Goal: Task Accomplishment & Management: Use online tool/utility

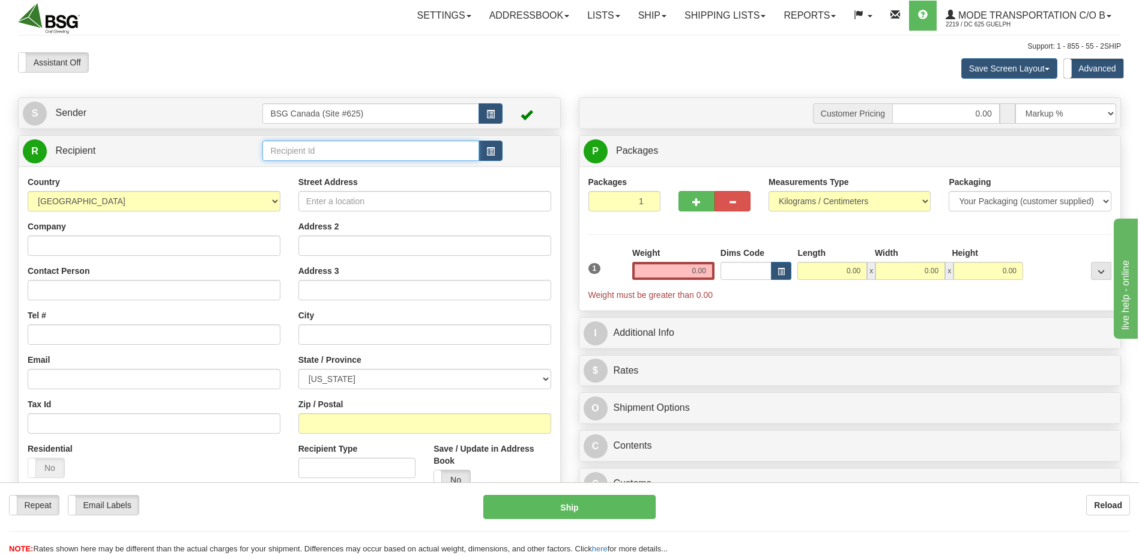
click at [366, 149] on input "text" at bounding box center [370, 150] width 216 height 20
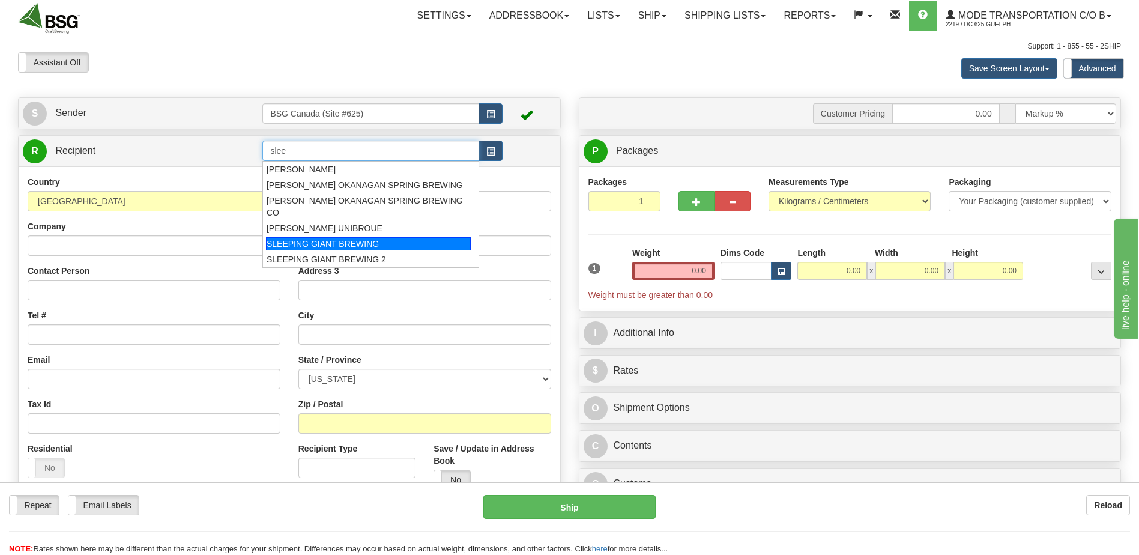
click at [381, 238] on div "SLEEPING GIANT BREWING" at bounding box center [368, 243] width 205 height 13
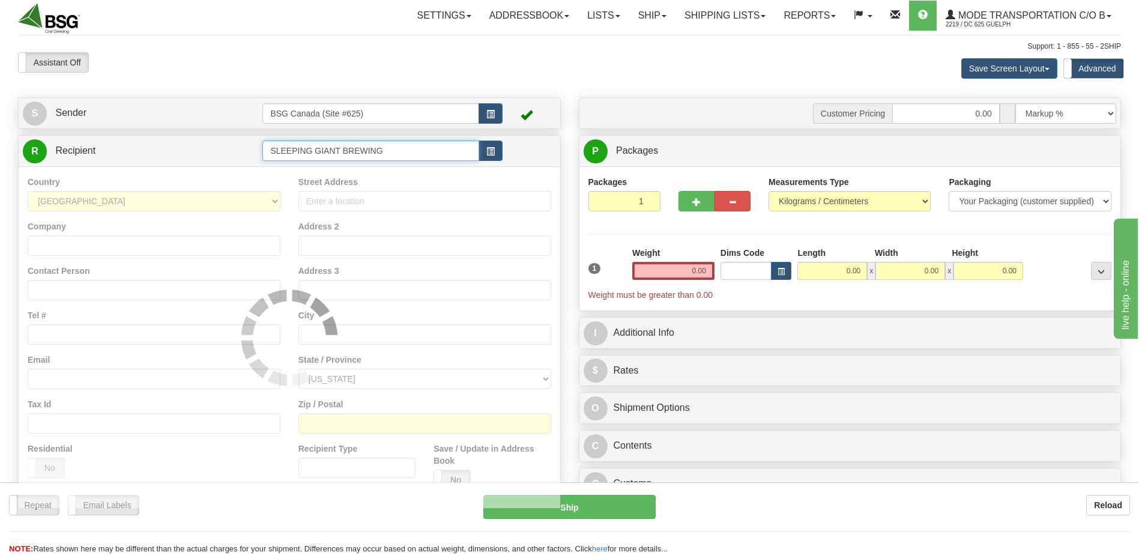
type input "SLEEPING GIANT BREWING"
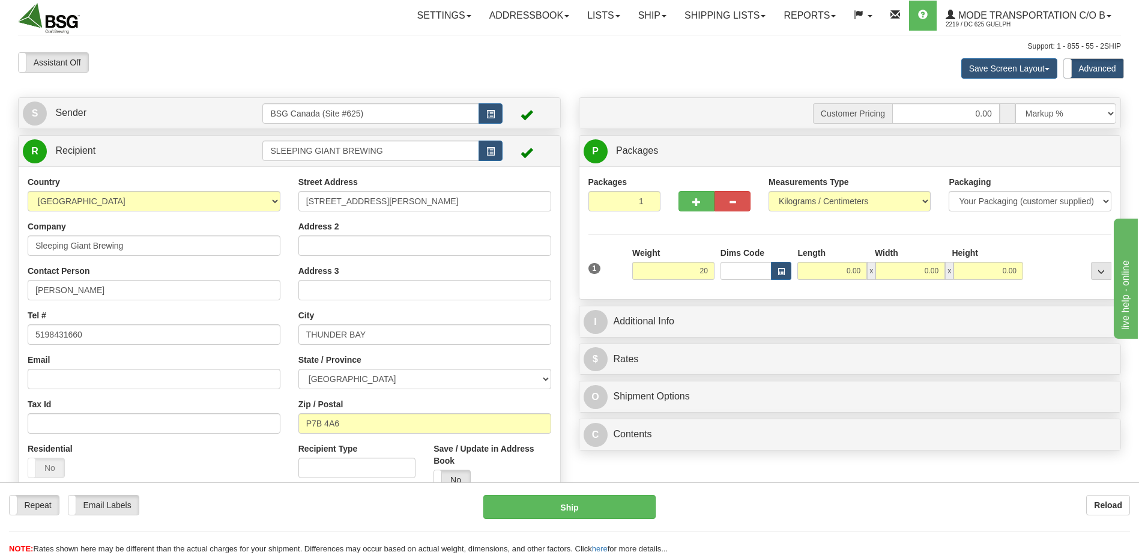
type input "20.00"
click at [752, 299] on div "Packages 1 1 Measurements Type" at bounding box center [849, 232] width 541 height 133
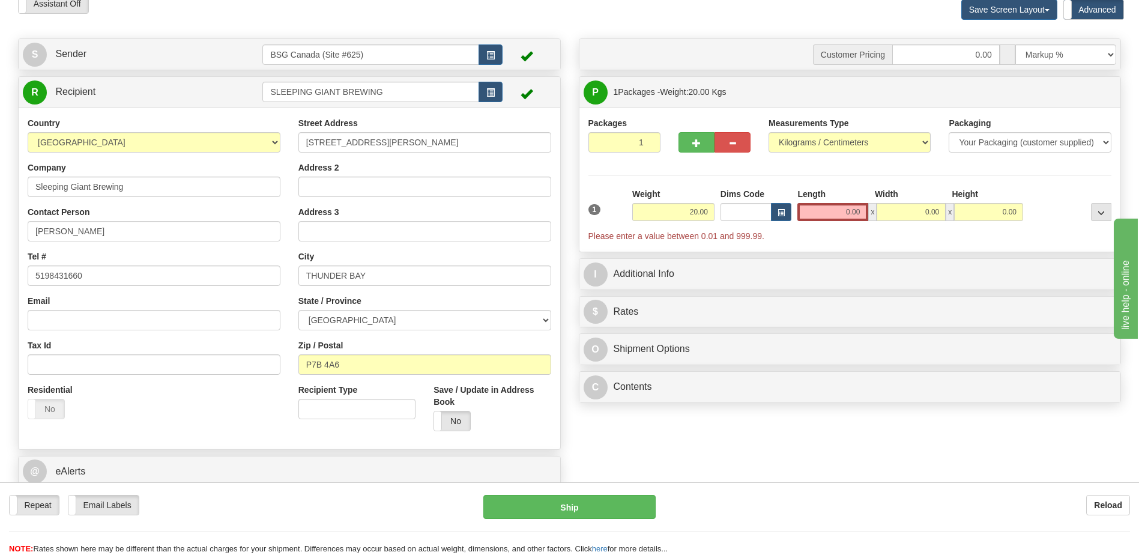
scroll to position [180, 0]
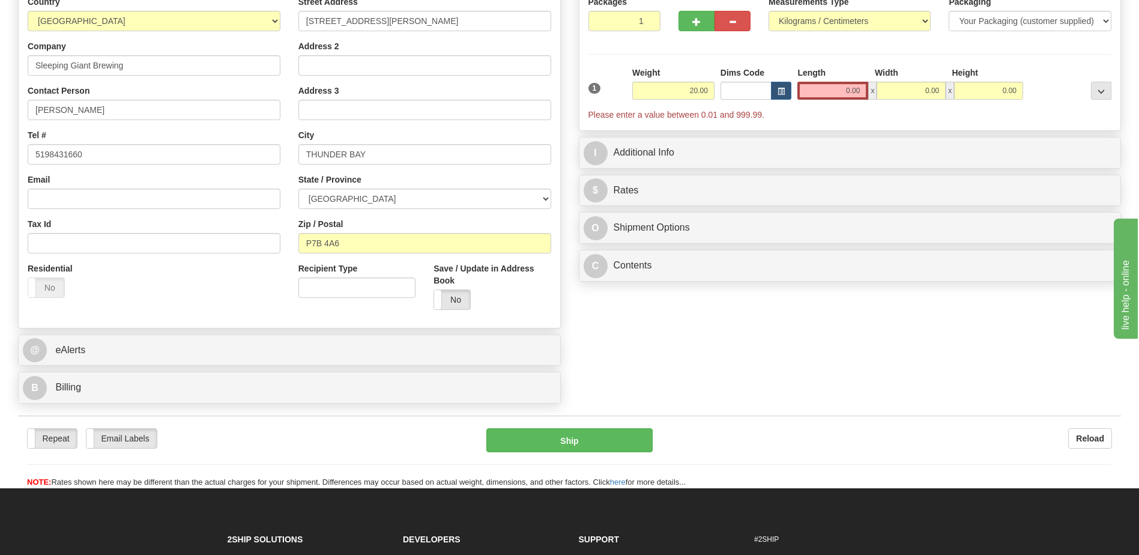
click at [793, 96] on div "Dims Code" at bounding box center [755, 83] width 77 height 33
click at [793, 94] on div "Dims Code" at bounding box center [755, 83] width 77 height 33
click at [777, 92] on span "button" at bounding box center [780, 91] width 7 height 7
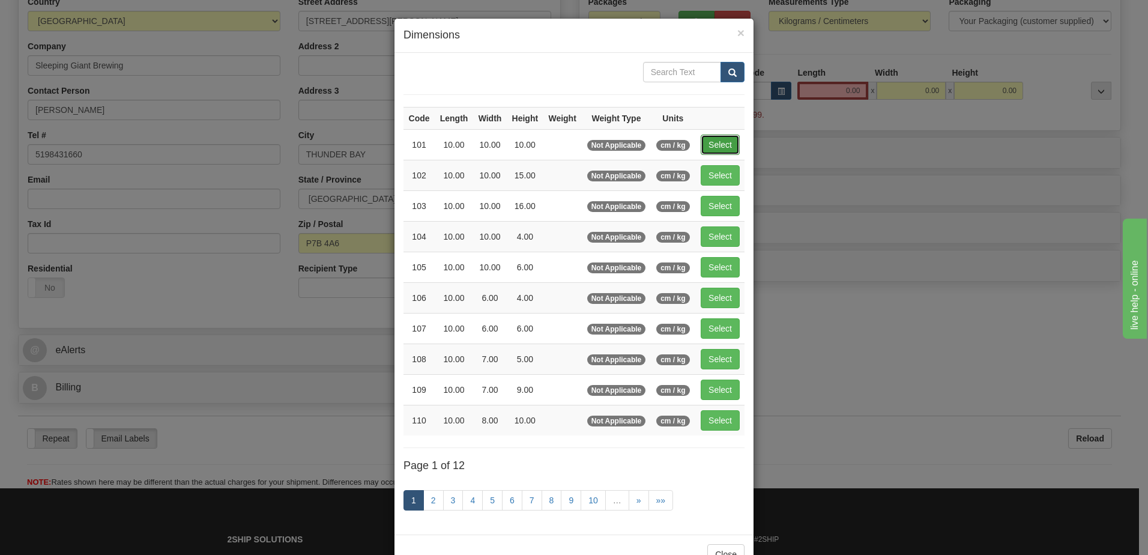
click at [726, 141] on button "Select" at bounding box center [719, 144] width 39 height 20
type input "101"
type input "10.00"
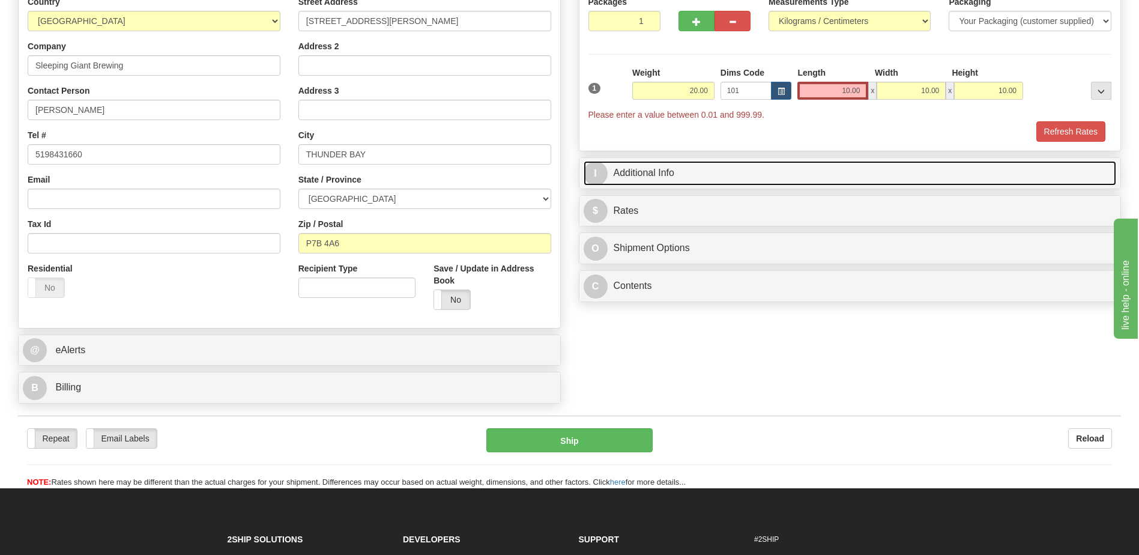
click at [795, 174] on link "I Additional Info" at bounding box center [849, 173] width 533 height 25
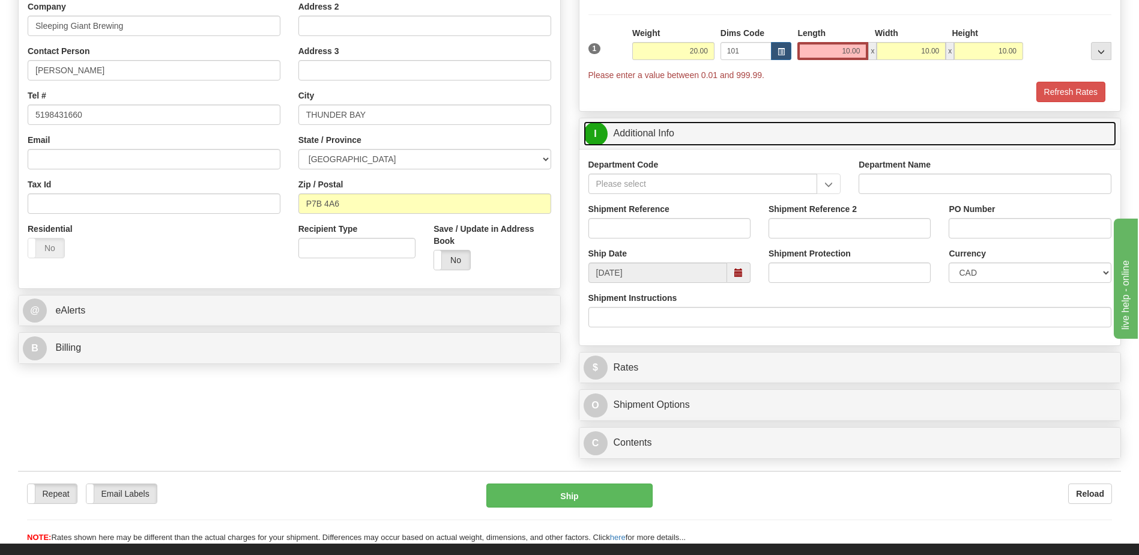
scroll to position [240, 0]
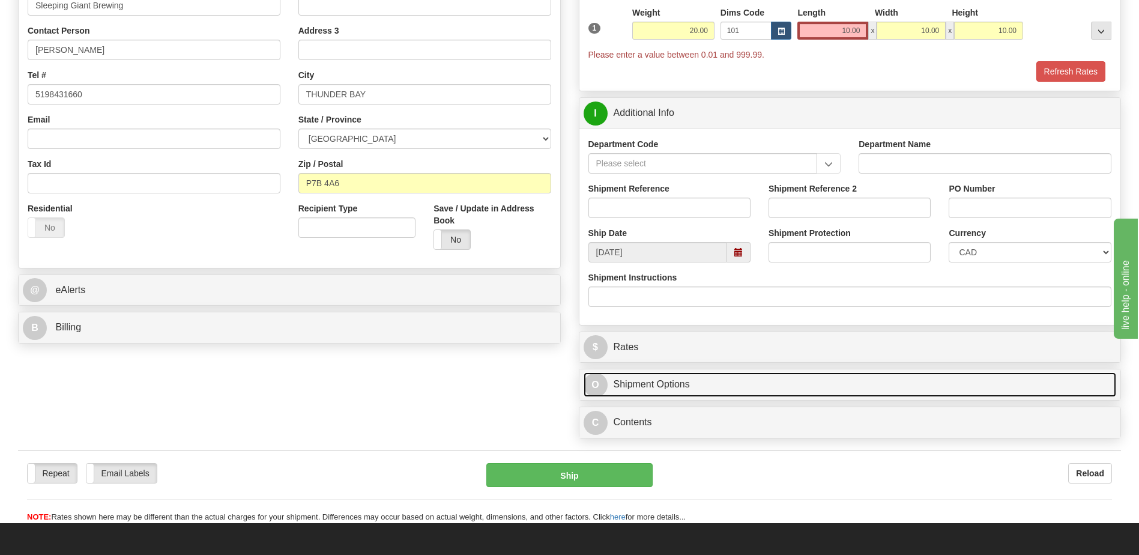
click at [729, 391] on link "O Shipment Options" at bounding box center [849, 384] width 533 height 25
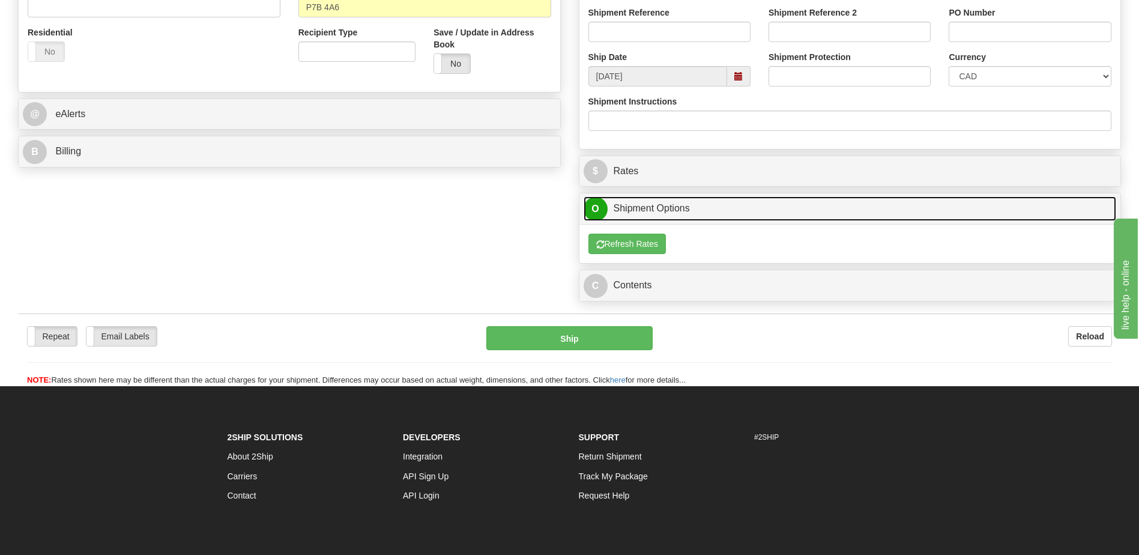
scroll to position [420, 0]
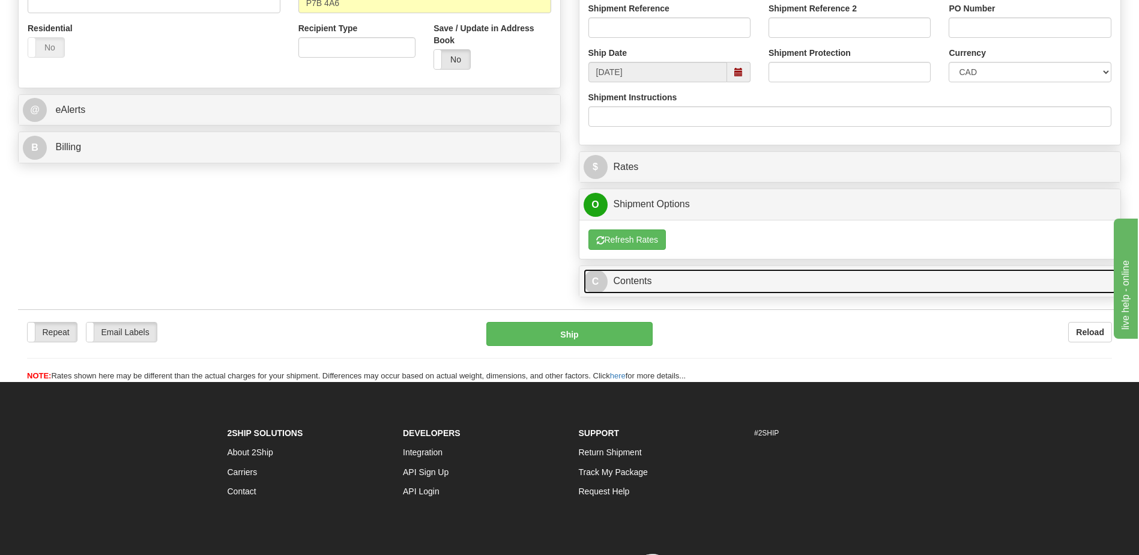
click at [720, 280] on link "C Contents" at bounding box center [849, 281] width 533 height 25
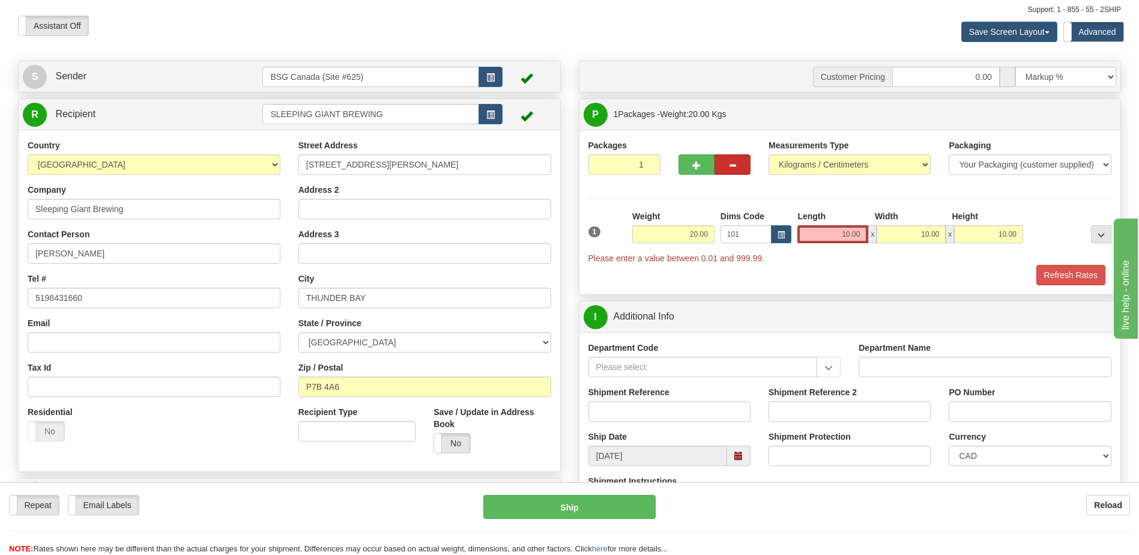
scroll to position [0, 0]
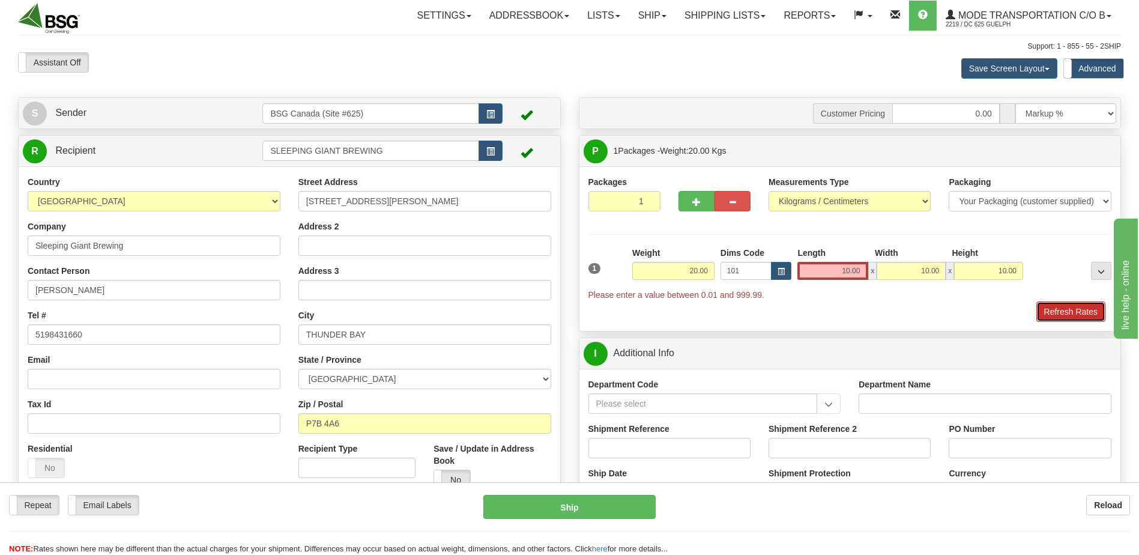
click at [1067, 310] on button "Refresh Rates" at bounding box center [1070, 311] width 69 height 20
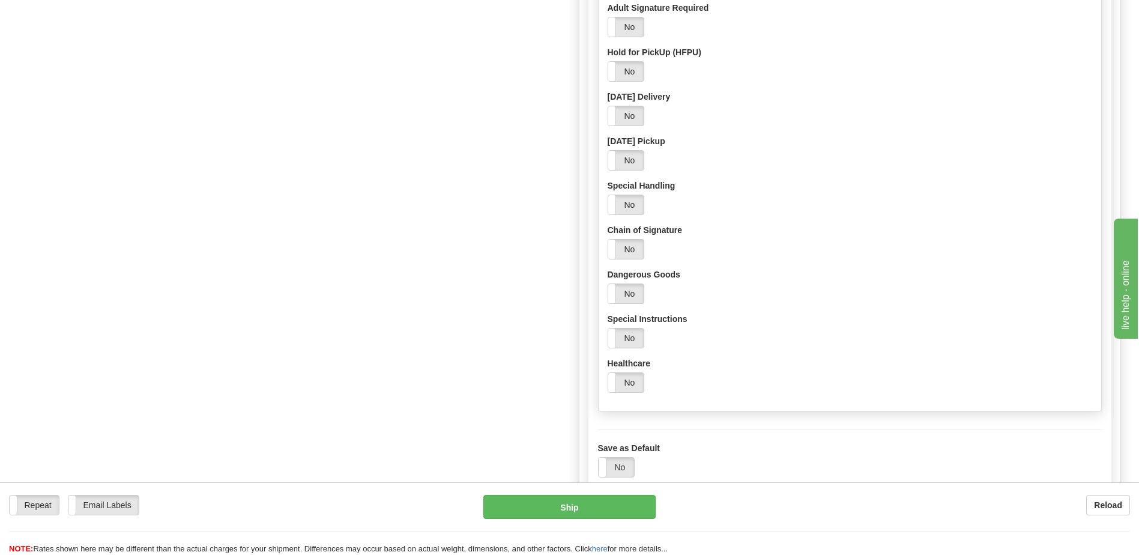
scroll to position [1140, 0]
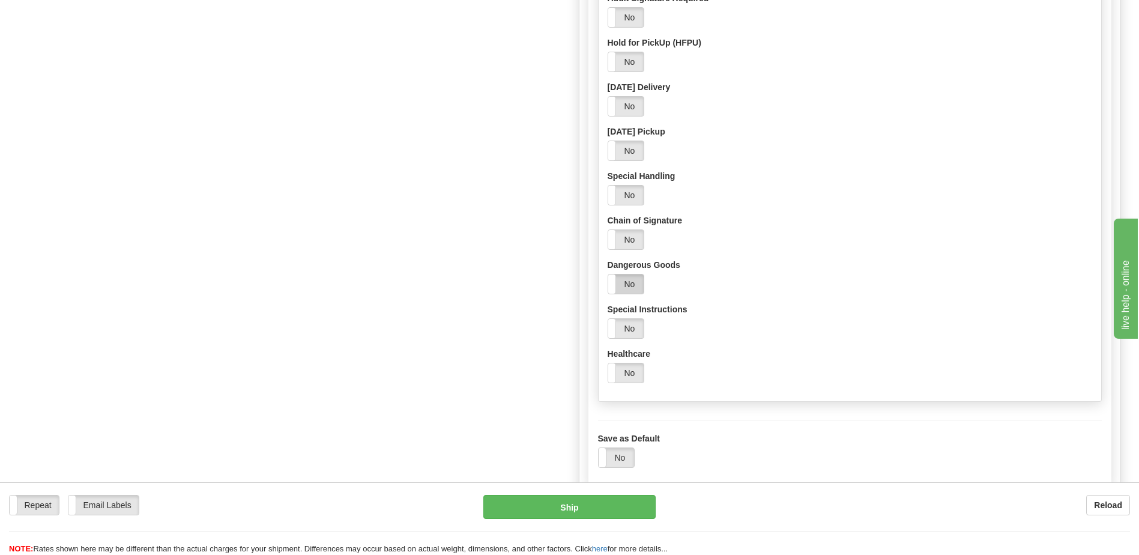
click at [631, 284] on label "No" at bounding box center [626, 283] width 36 height 19
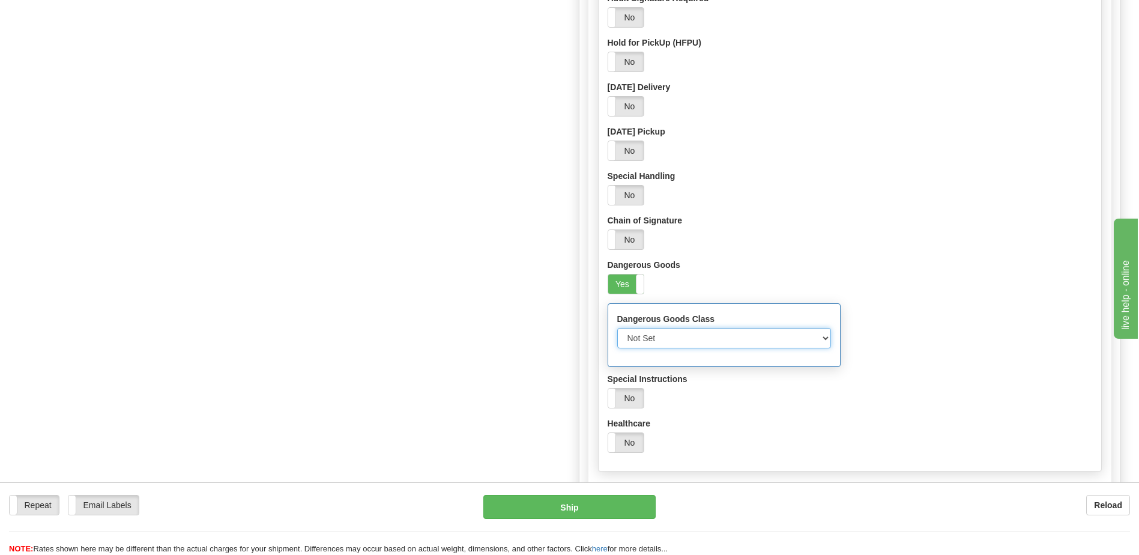
click at [760, 331] on select "Not Set Fully Regulated UN3373 Biological Substances, Category B UN1845 Dry Ice…" at bounding box center [724, 338] width 214 height 20
select select "1"
click at [617, 328] on select "Not Set Fully Regulated UN3373 Biological Substances, Category B UN1845 Dry Ice…" at bounding box center [724, 338] width 214 height 20
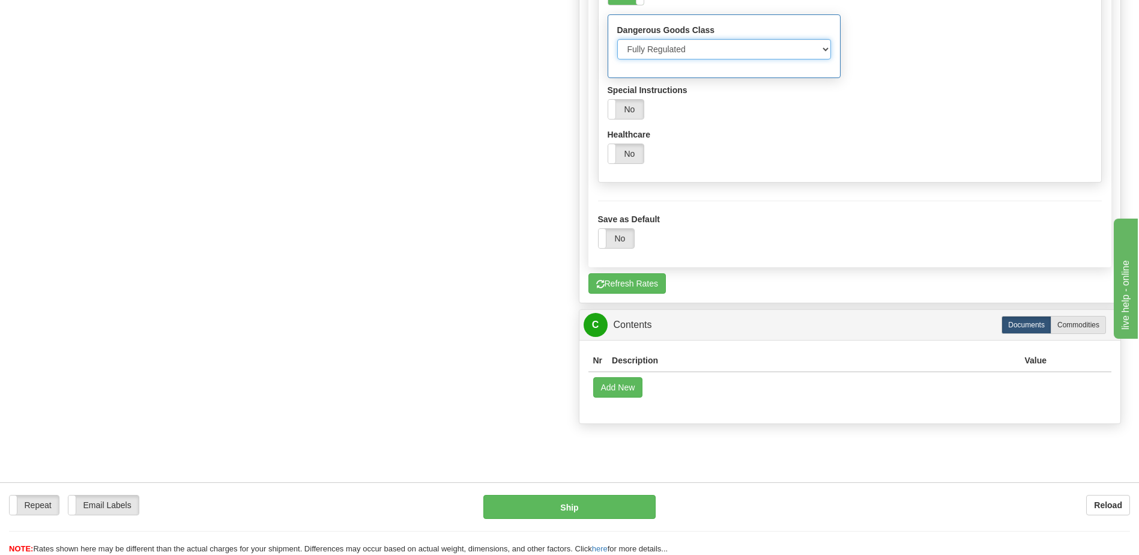
scroll to position [1440, 0]
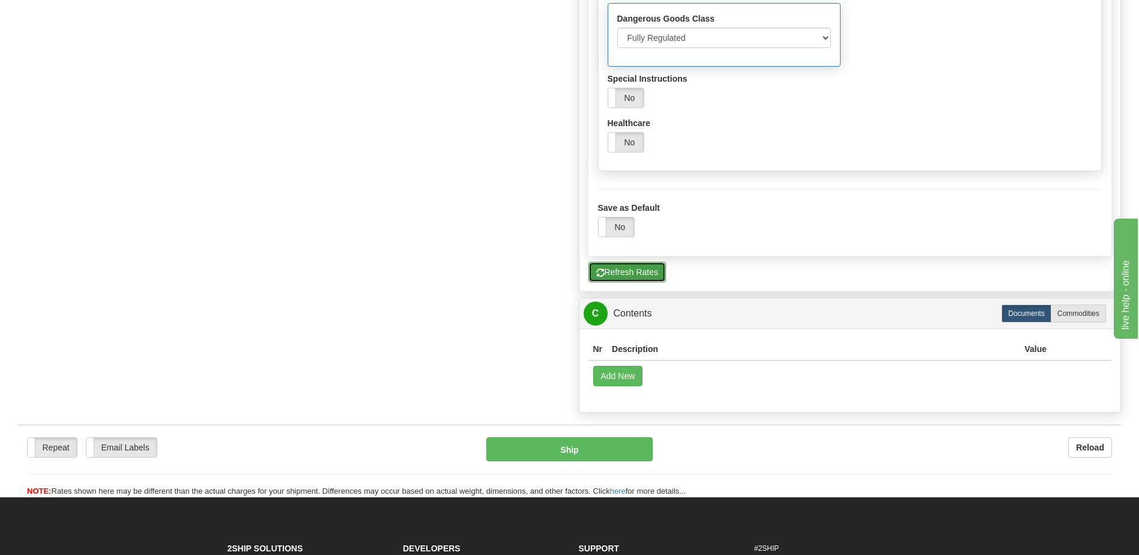
click at [642, 275] on button "Refresh Rates" at bounding box center [626, 272] width 77 height 20
click at [622, 269] on button "Refresh Rates" at bounding box center [626, 272] width 77 height 20
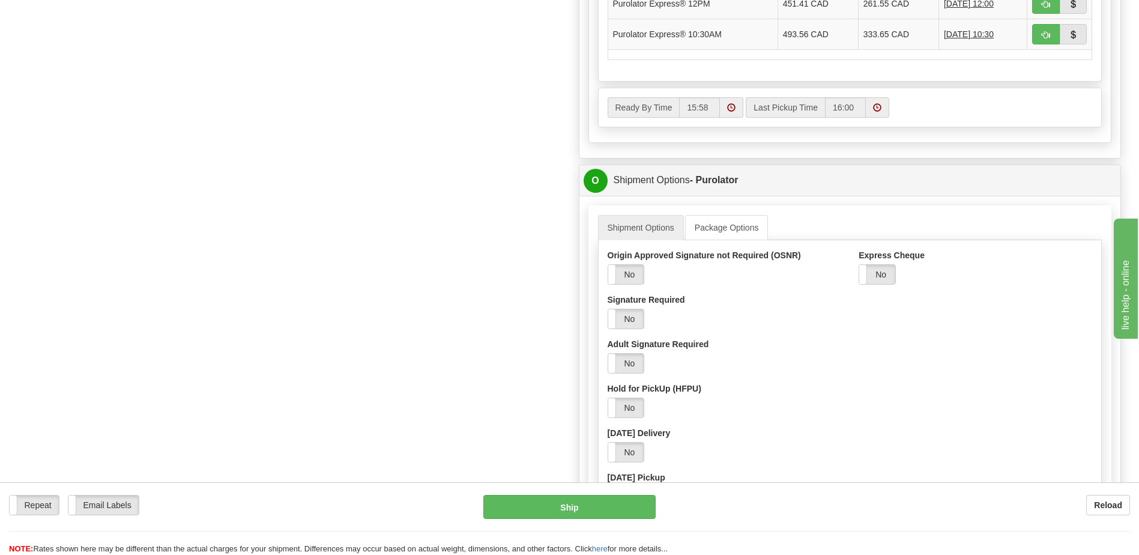
scroll to position [539, 0]
